Goal: Task Accomplishment & Management: Manage account settings

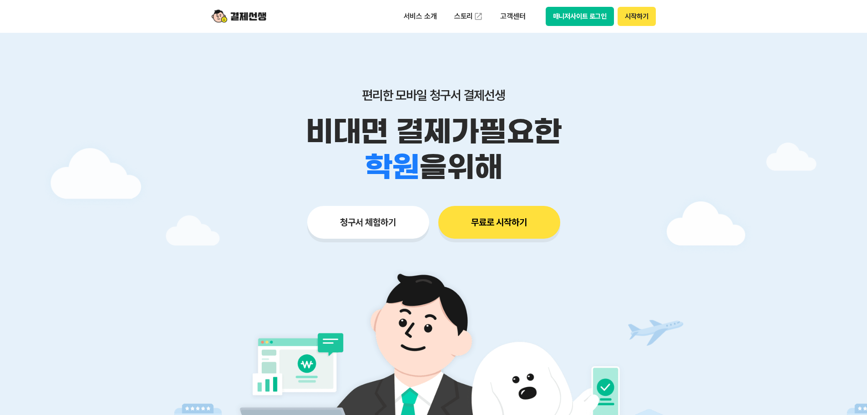
click at [580, 16] on button "매니저사이트 로그인" at bounding box center [580, 16] width 69 height 19
click at [575, 17] on button "매니저사이트 로그인" at bounding box center [580, 16] width 69 height 19
click at [580, 19] on button "매니저사이트 로그인" at bounding box center [580, 16] width 69 height 19
